Goal: Task Accomplishment & Management: Manage account settings

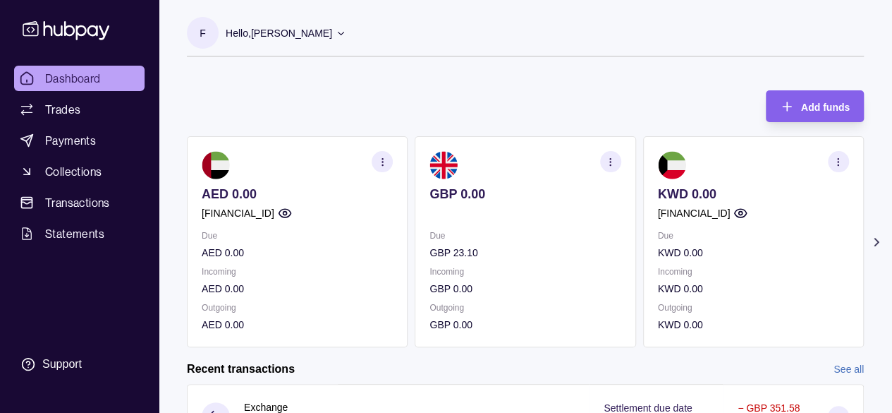
click at [878, 239] on icon at bounding box center [877, 242] width 14 height 14
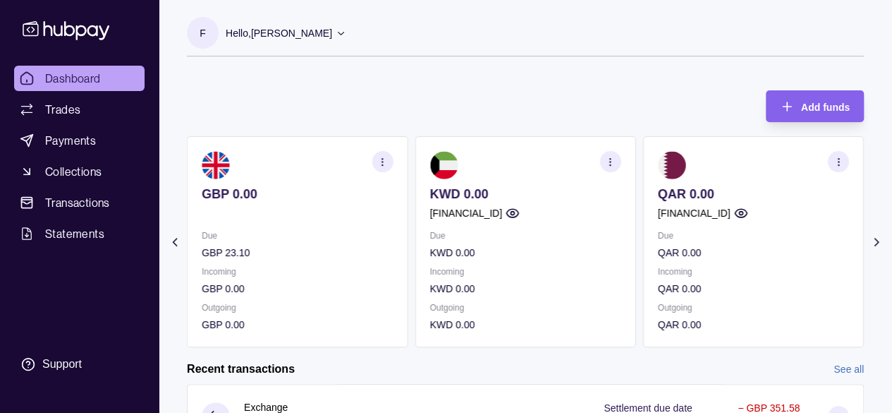
click at [878, 239] on icon at bounding box center [877, 242] width 14 height 14
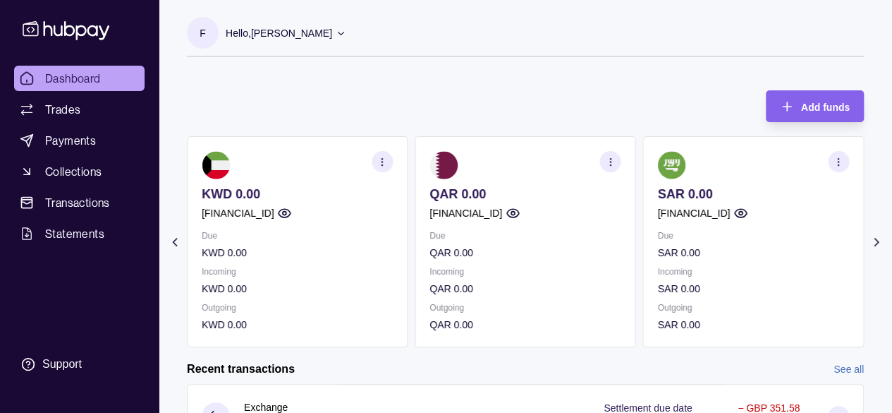
click at [878, 239] on icon at bounding box center [877, 242] width 14 height 14
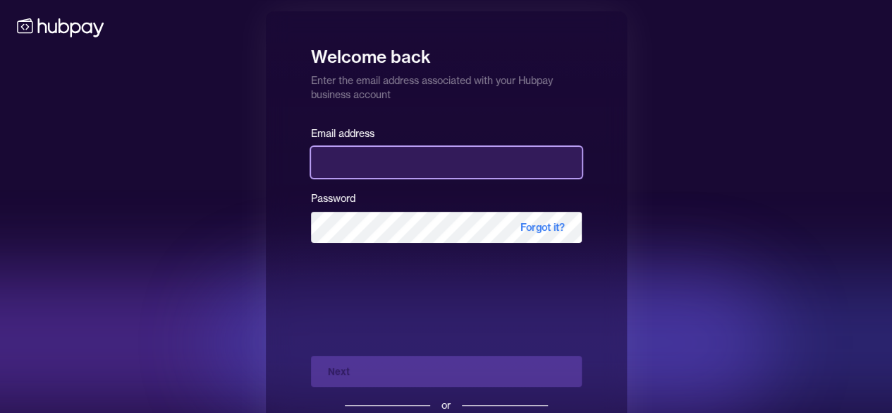
click at [480, 168] on input "email" at bounding box center [446, 162] width 271 height 31
click at [420, 171] on input "email" at bounding box center [446, 162] width 271 height 31
type input "**********"
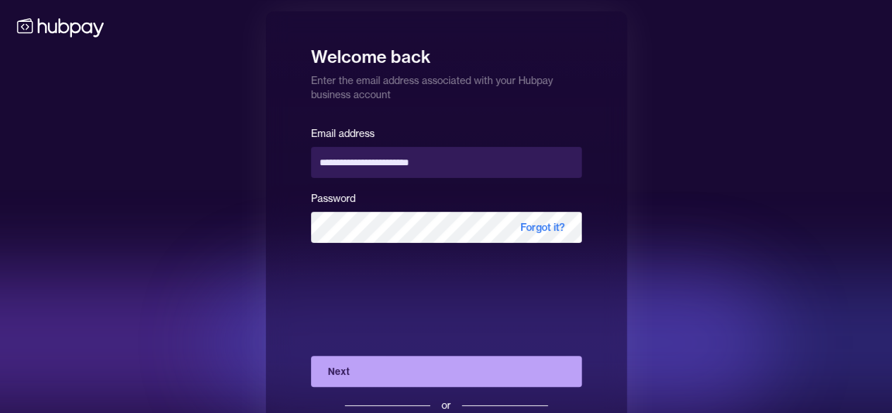
click at [420, 364] on button "Next" at bounding box center [446, 370] width 271 height 31
